Goal: Find specific page/section: Find specific page/section

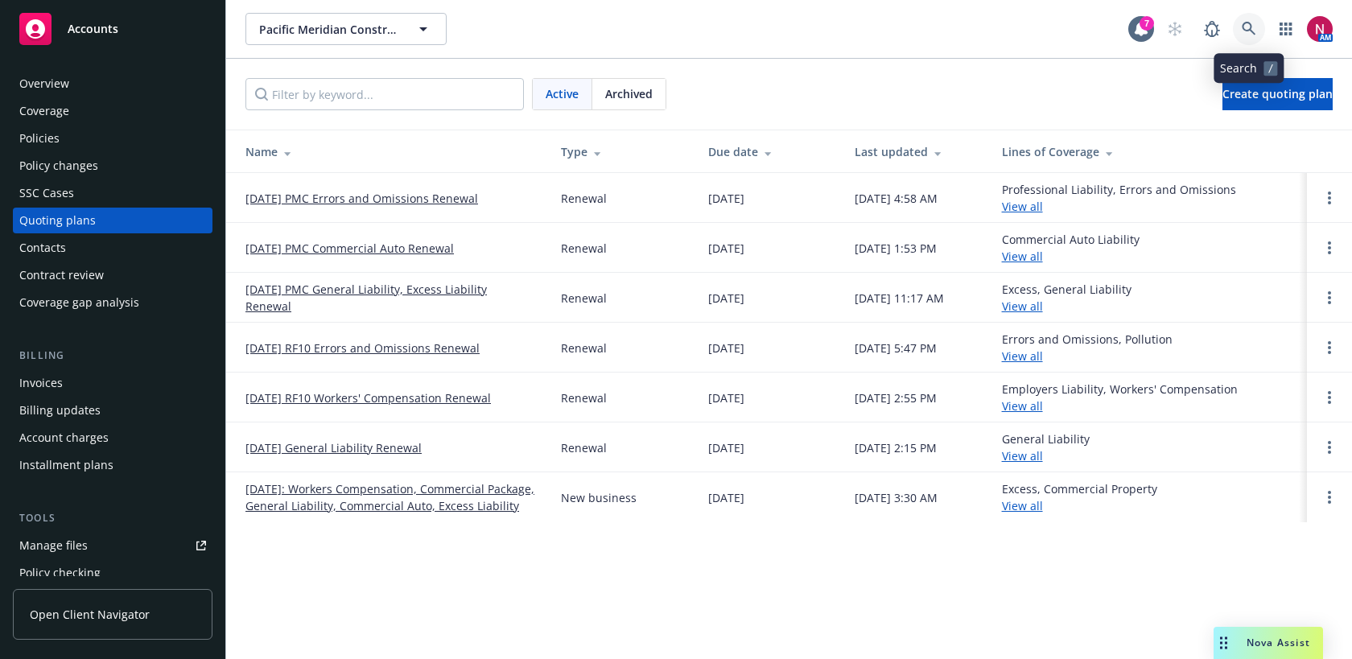
click at [1247, 17] on link at bounding box center [1249, 29] width 32 height 32
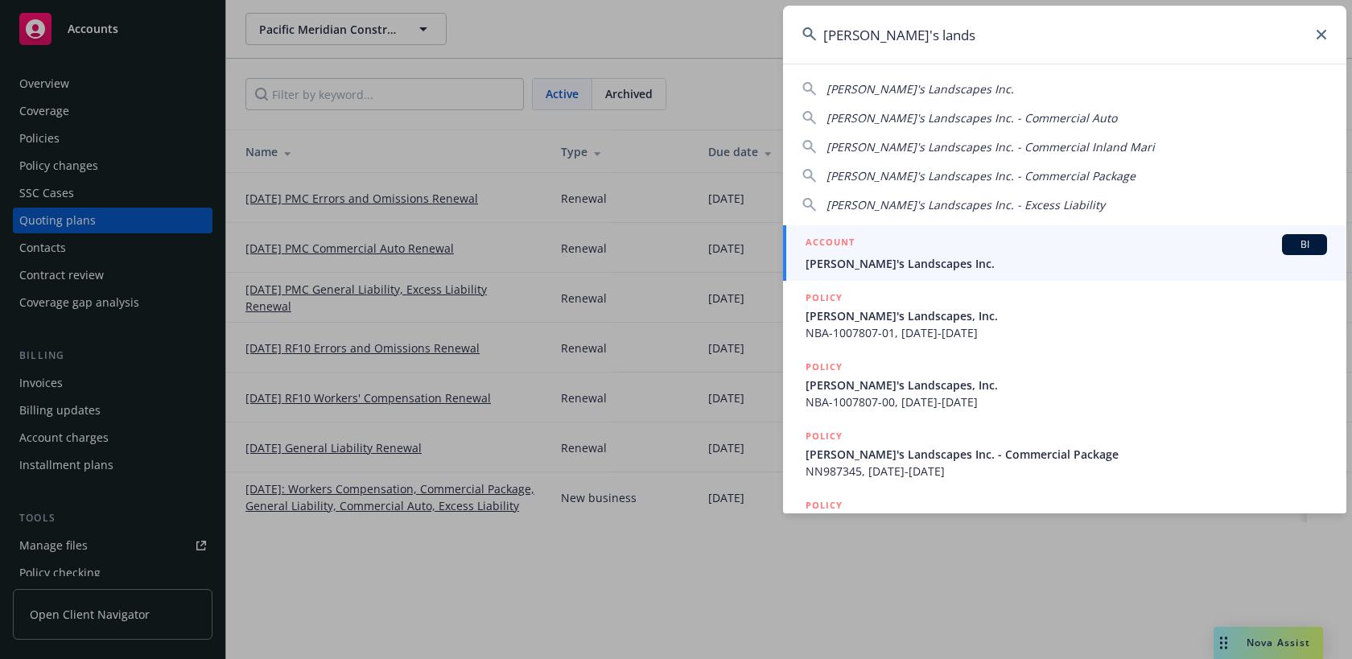
type input "brandon's lands"
click at [1194, 231] on link "ACCOUNT BI Brandon's Landscapes Inc." at bounding box center [1064, 253] width 563 height 56
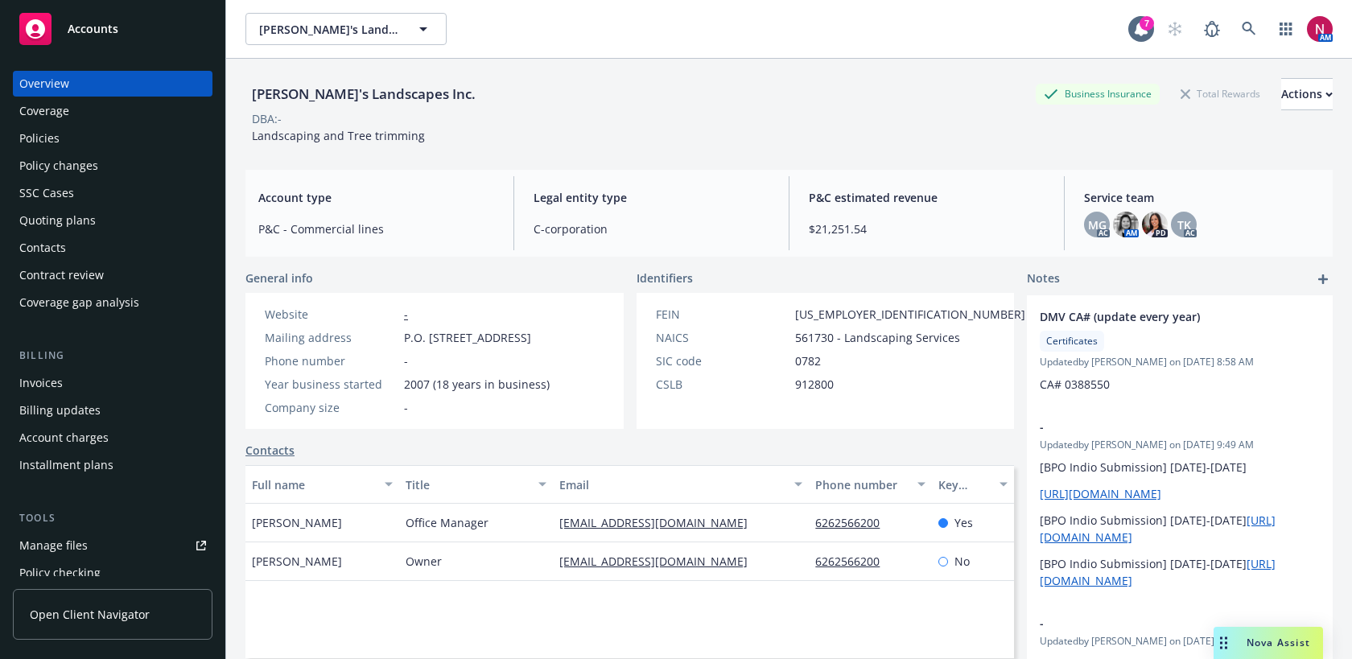
click at [59, 133] on div "Policies" at bounding box center [112, 139] width 187 height 26
